Goal: Task Accomplishment & Management: Manage account settings

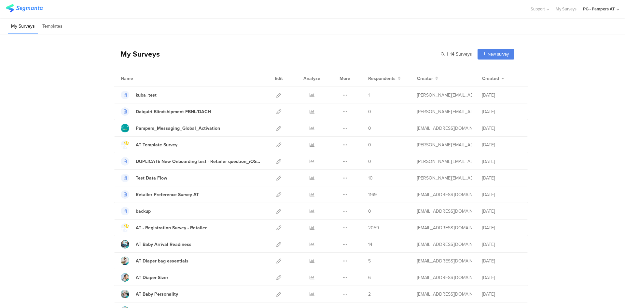
click at [607, 8] on div "PG - Pampers AT" at bounding box center [599, 9] width 32 height 6
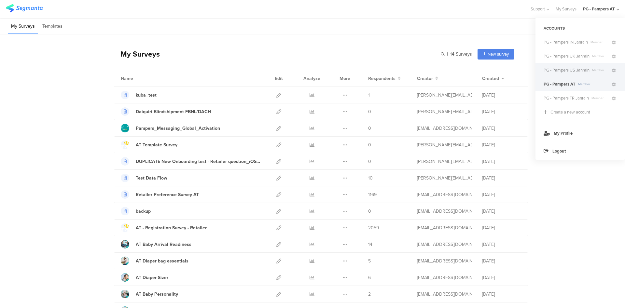
click at [570, 68] on span "PG - Pampers US Janrain" at bounding box center [566, 70] width 46 height 6
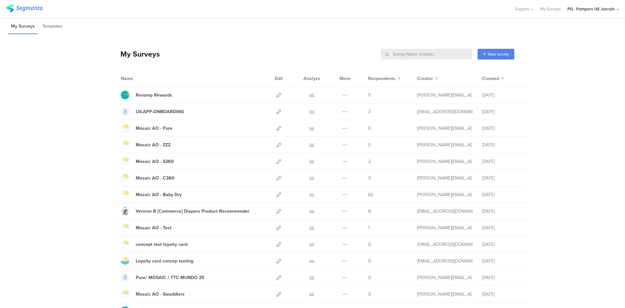
click at [428, 56] on input "text" at bounding box center [426, 54] width 91 height 11
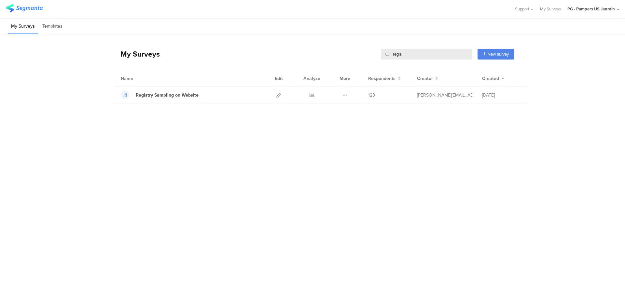
type input "regis"
